Goal: Navigation & Orientation: Understand site structure

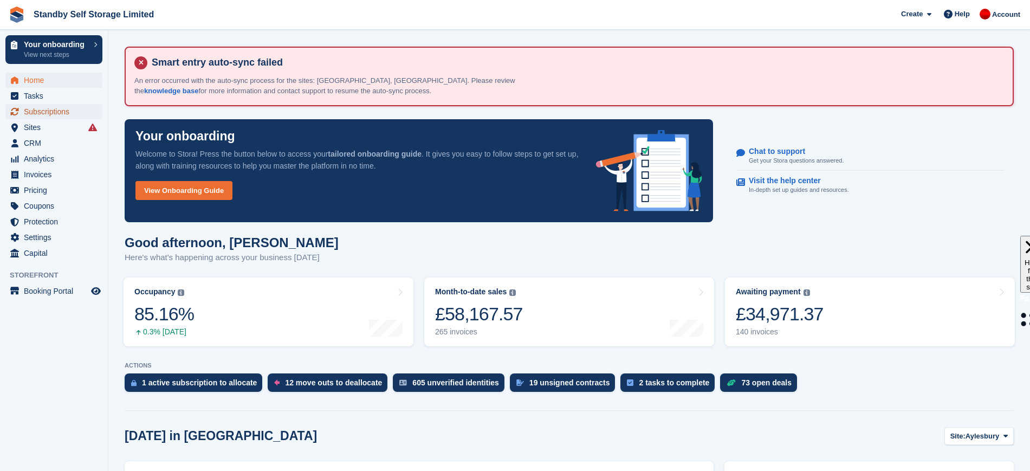
click at [56, 111] on span "Subscriptions" at bounding box center [56, 111] width 65 height 15
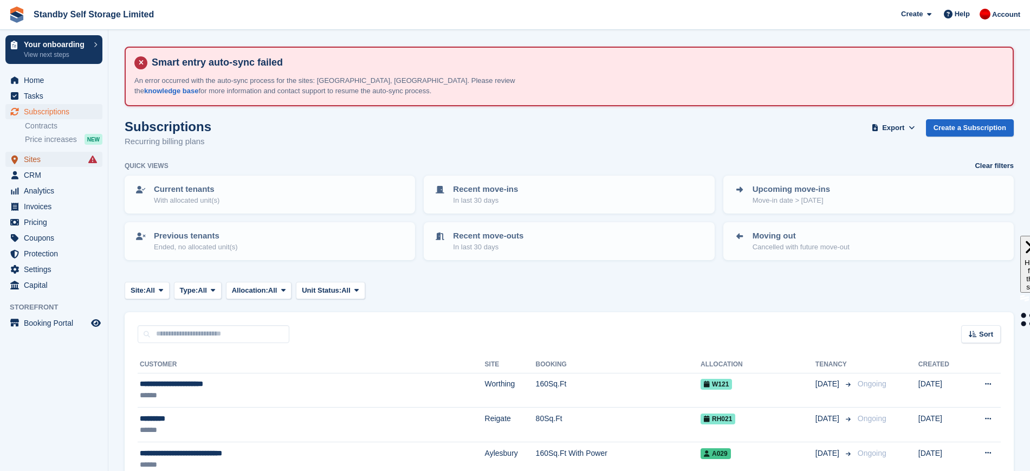
click at [49, 163] on span "Sites" at bounding box center [56, 159] width 65 height 15
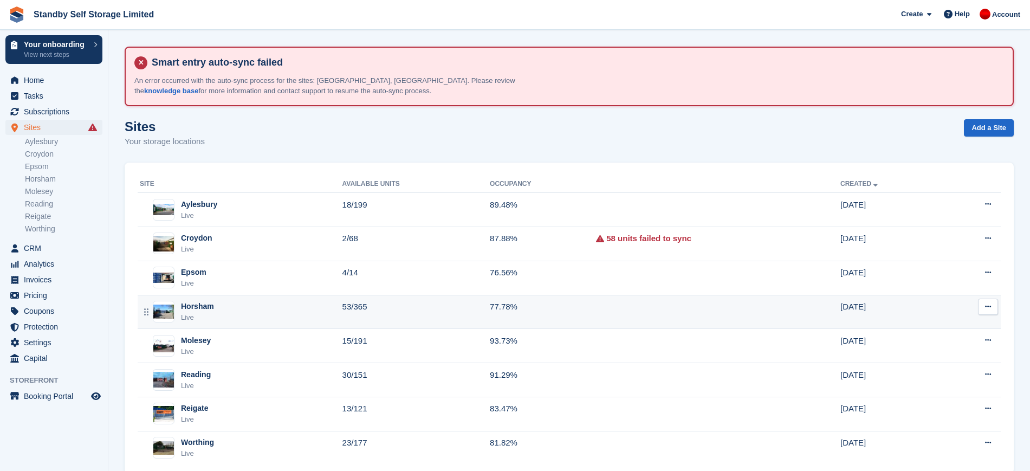
click at [409, 318] on td "53/365" at bounding box center [415, 312] width 147 height 34
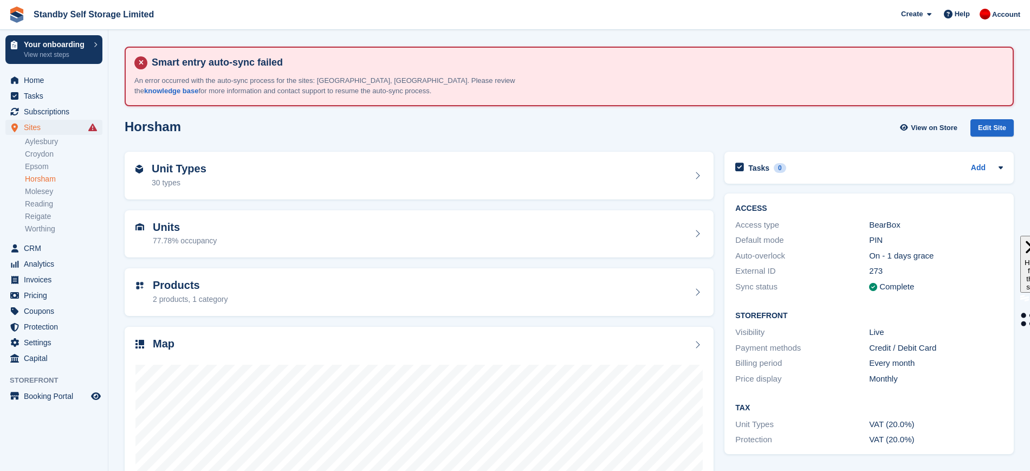
scroll to position [122, 0]
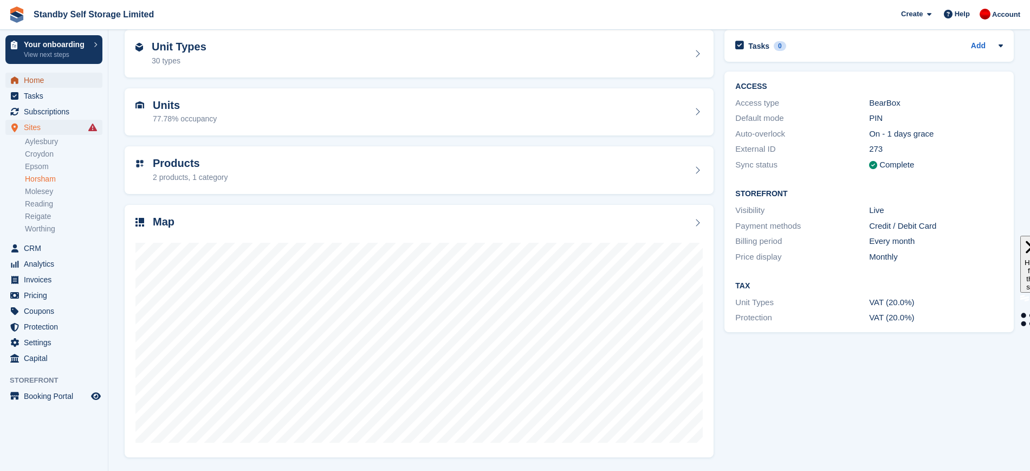
click at [31, 73] on span "Home" at bounding box center [56, 80] width 65 height 15
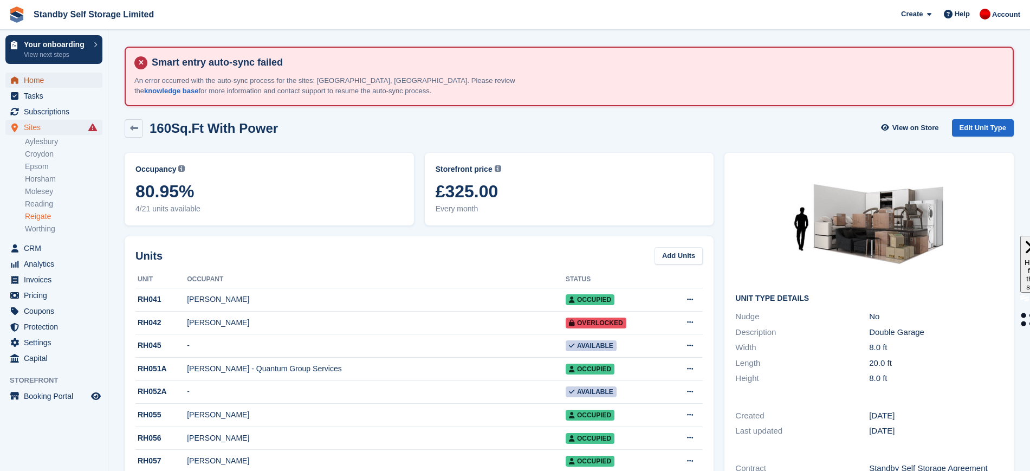
click at [61, 74] on span "Home" at bounding box center [56, 80] width 65 height 15
